Goal: Navigation & Orientation: Find specific page/section

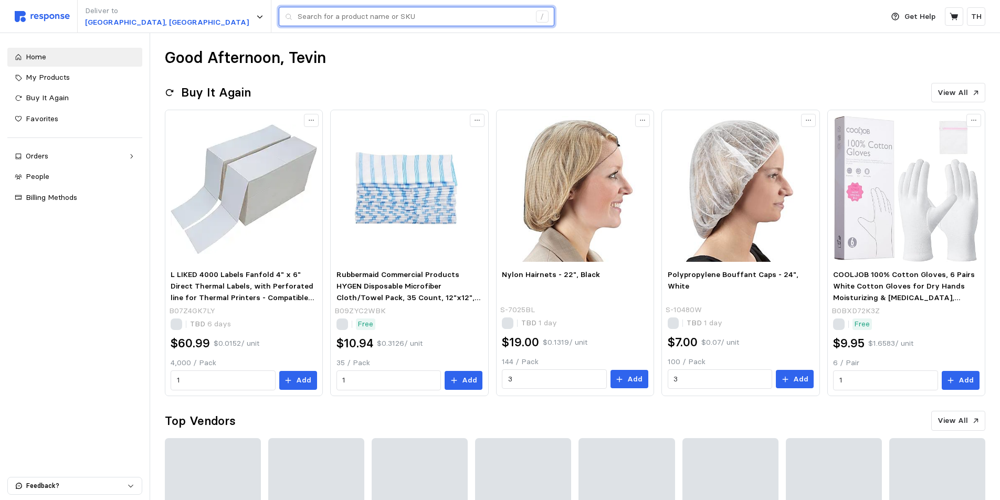
click at [298, 16] on input "text" at bounding box center [414, 16] width 233 height 19
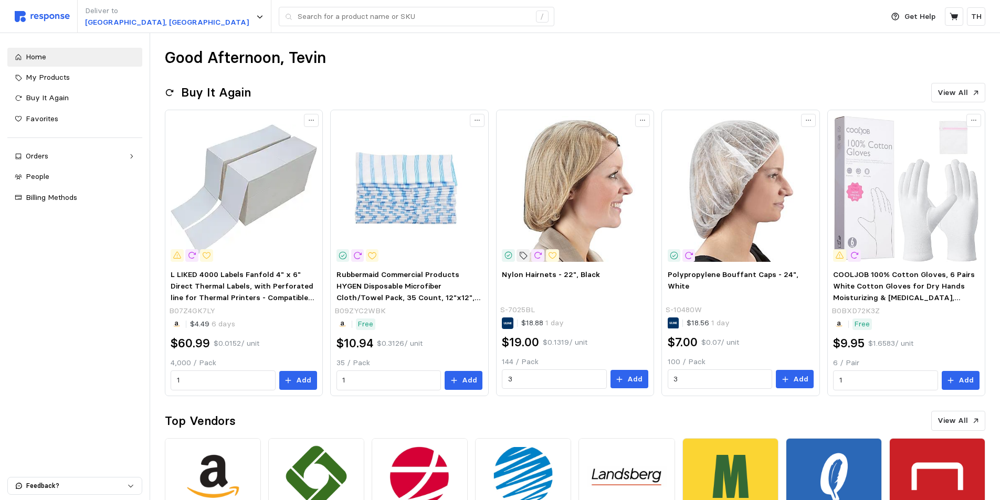
click at [526, 14] on div "Deliver to Salt Lake City, UT /" at bounding box center [446, 16] width 863 height 33
click at [311, 121] on icon at bounding box center [311, 120] width 7 height 7
click at [360, 87] on div "Buy It Again View All" at bounding box center [575, 93] width 821 height 20
click at [83, 114] on div "Favorites" at bounding box center [80, 119] width 109 height 12
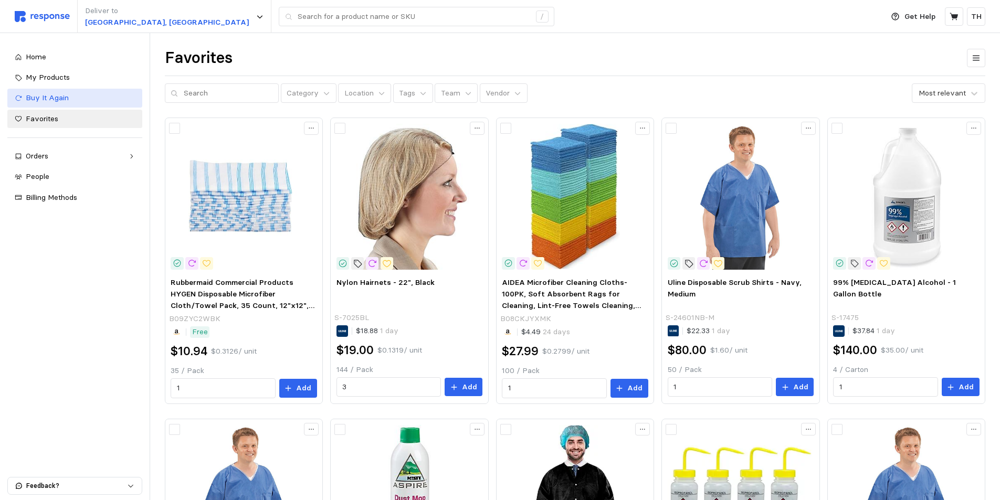
click at [64, 95] on span "Buy It Again" at bounding box center [47, 97] width 43 height 9
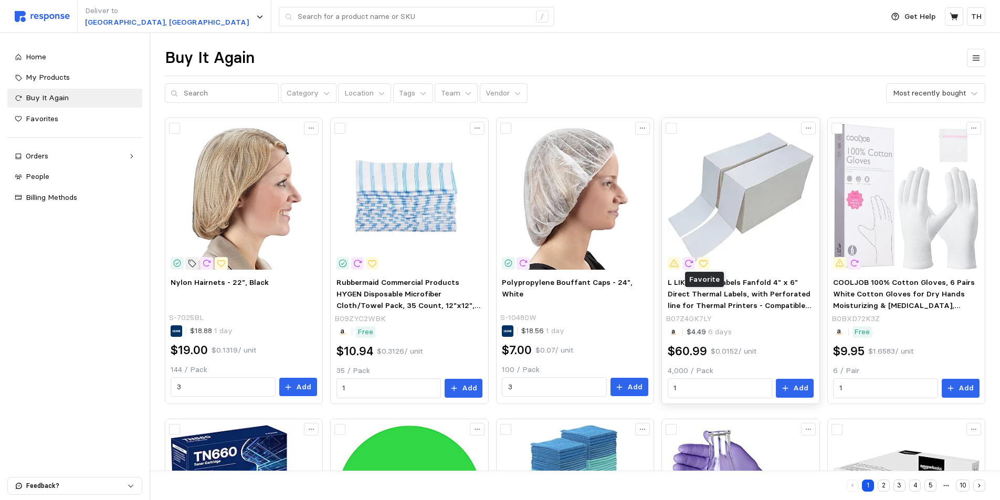
click at [705, 264] on icon at bounding box center [703, 263] width 9 height 9
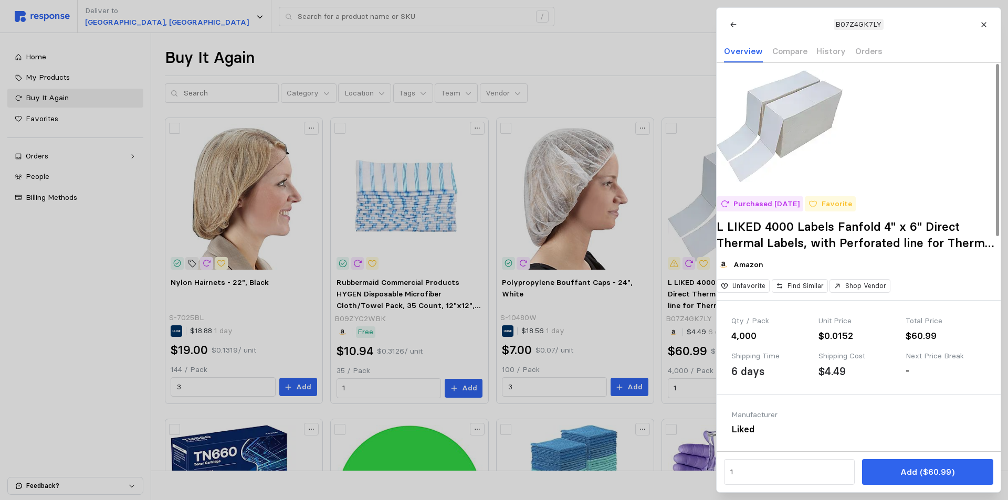
click at [835, 210] on p "Favorite" at bounding box center [836, 204] width 30 height 12
drag, startPoint x: 985, startPoint y: 29, endPoint x: 883, endPoint y: 27, distance: 102.4
click at [984, 28] on button at bounding box center [983, 24] width 18 height 18
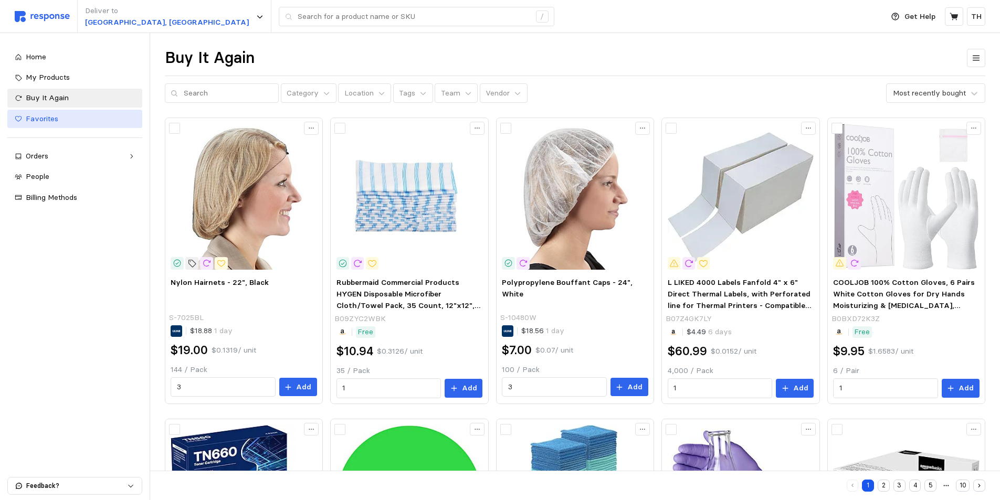
click at [55, 117] on span "Favorites" at bounding box center [42, 118] width 33 height 9
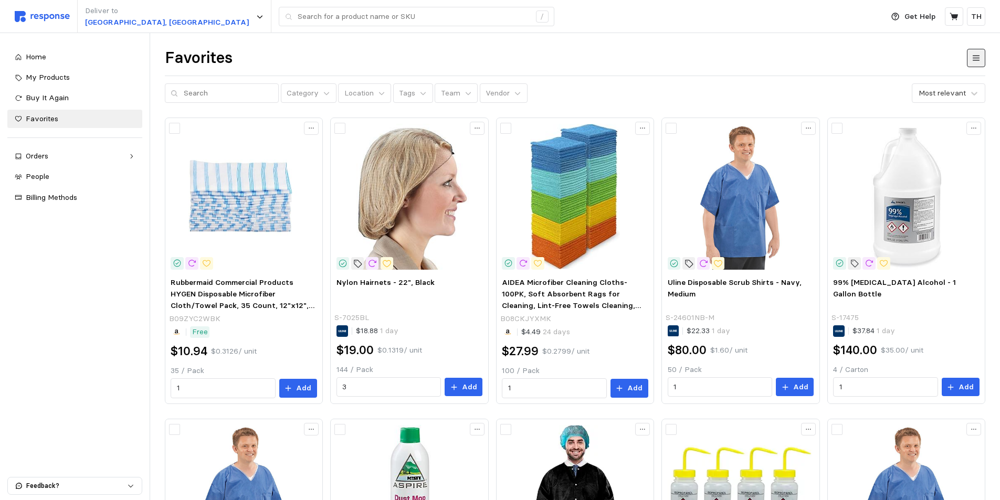
click at [969, 62] on button at bounding box center [976, 58] width 18 height 18
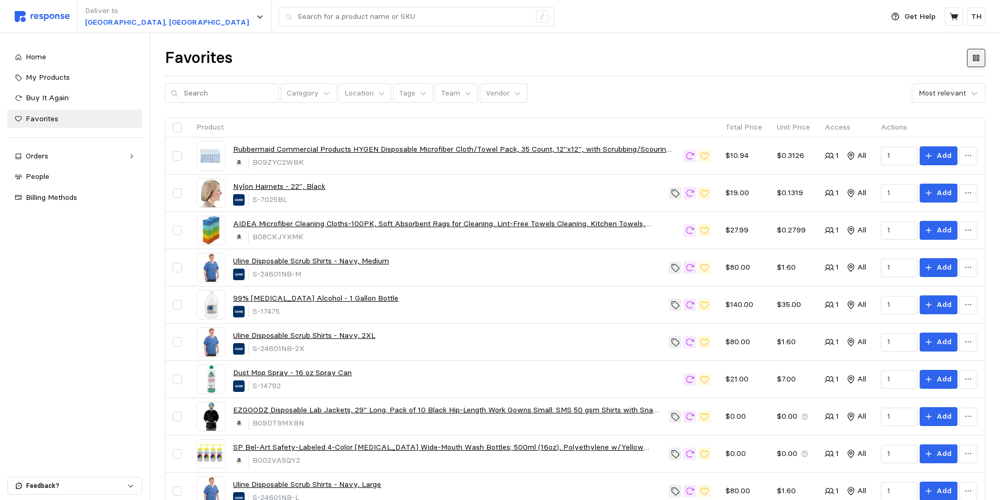
click at [970, 52] on button at bounding box center [976, 58] width 18 height 18
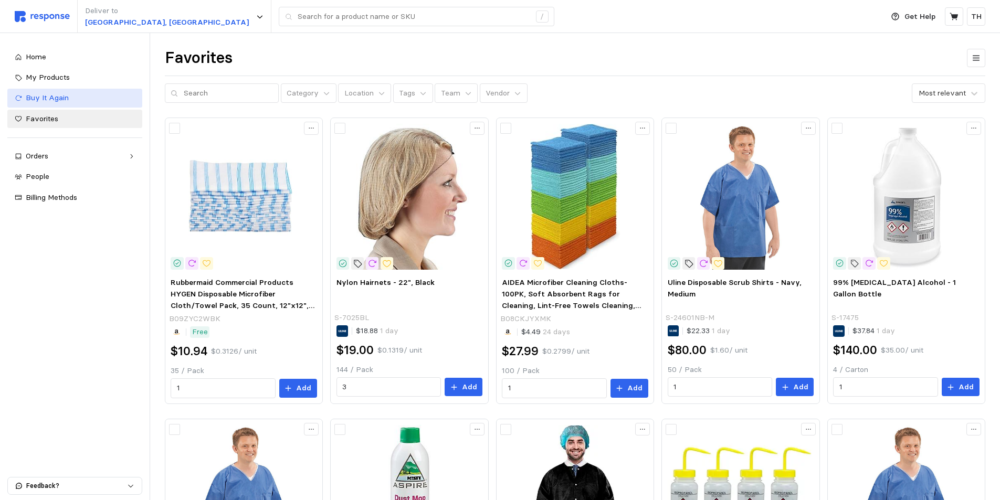
click at [61, 91] on link "Buy It Again" at bounding box center [74, 98] width 135 height 19
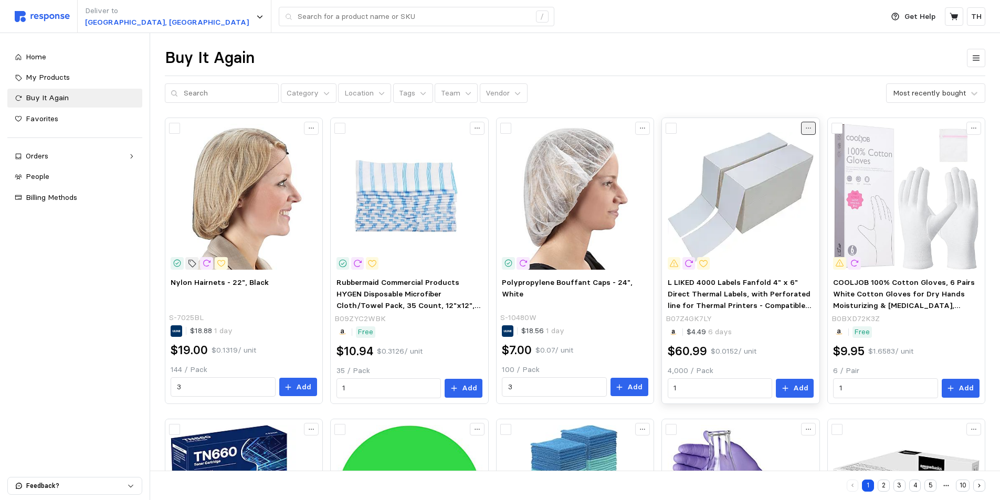
click at [812, 130] on button at bounding box center [808, 128] width 15 height 13
click at [781, 156] on button "Unfavorite" at bounding box center [769, 150] width 83 height 19
click at [812, 131] on icon at bounding box center [808, 127] width 7 height 7
click at [775, 148] on p "Favorite" at bounding box center [775, 151] width 65 height 12
click at [584, 49] on div "Buy It Again" at bounding box center [575, 58] width 821 height 20
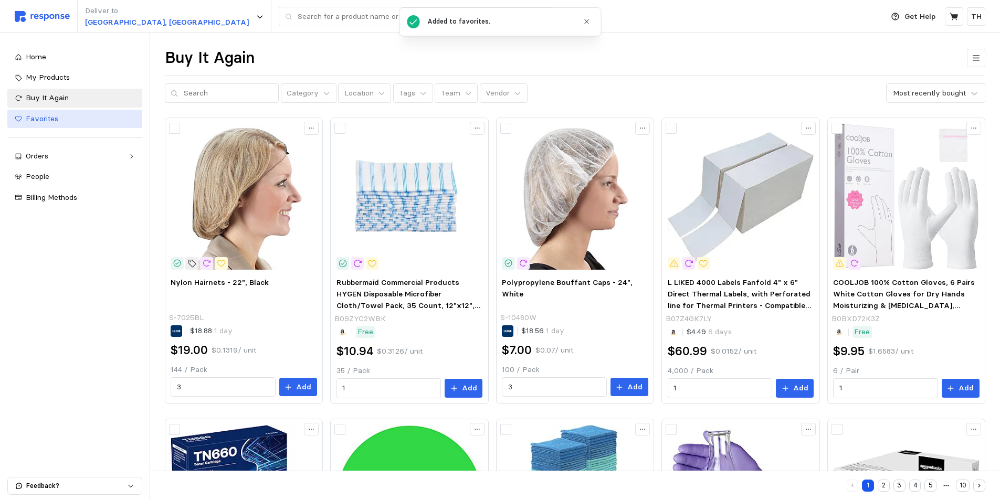
click at [35, 119] on span "Favorites" at bounding box center [42, 118] width 33 height 9
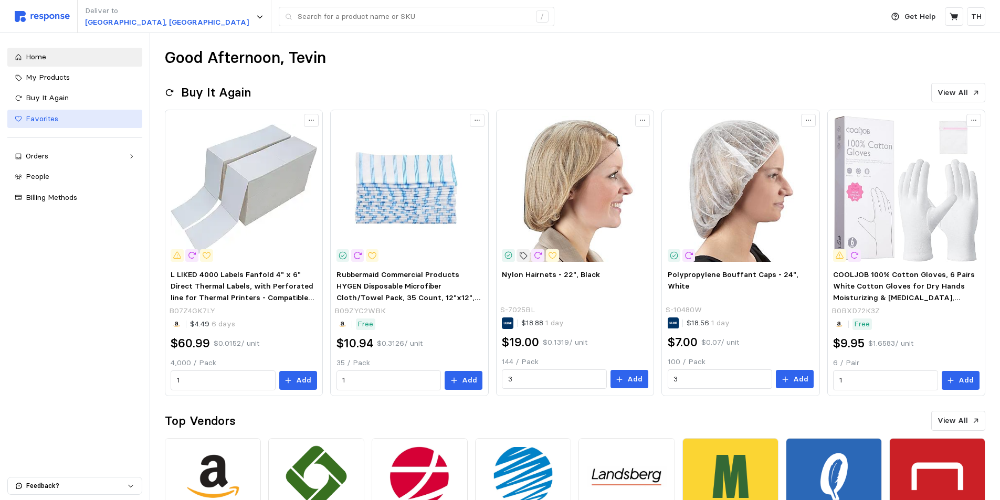
click at [44, 121] on span "Favorites" at bounding box center [42, 118] width 33 height 9
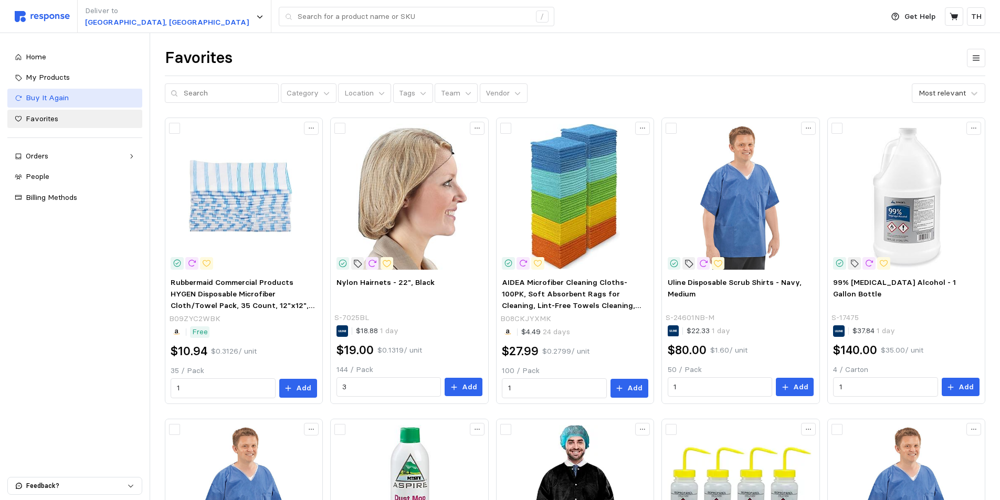
click at [58, 96] on span "Buy It Again" at bounding box center [47, 97] width 43 height 9
